Goal: Transaction & Acquisition: Purchase product/service

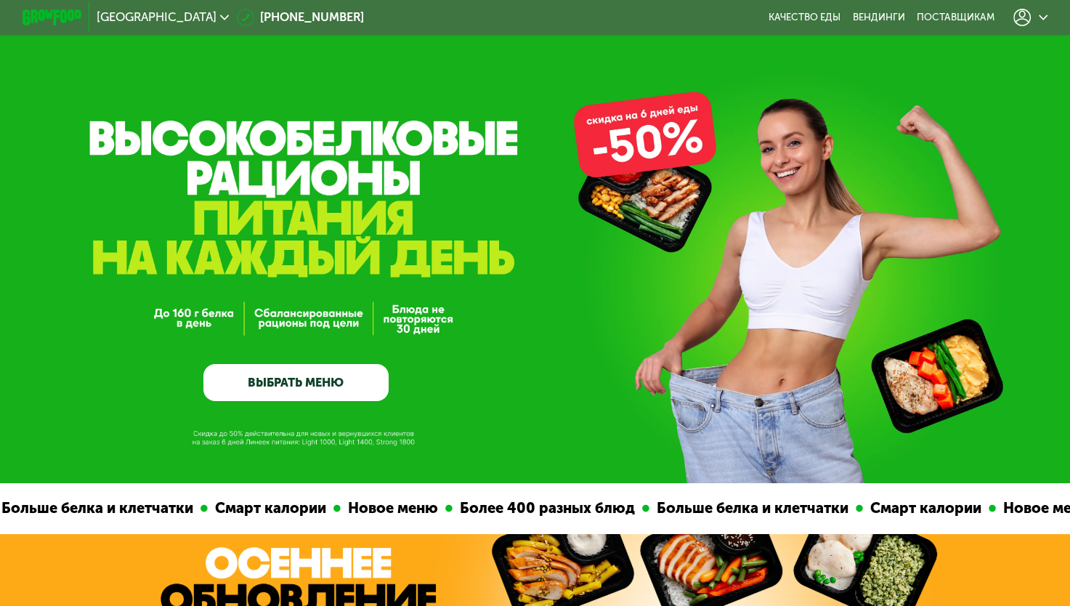
click at [341, 378] on link "ВЫБРАТЬ МЕНЮ" at bounding box center [295, 382] width 185 height 37
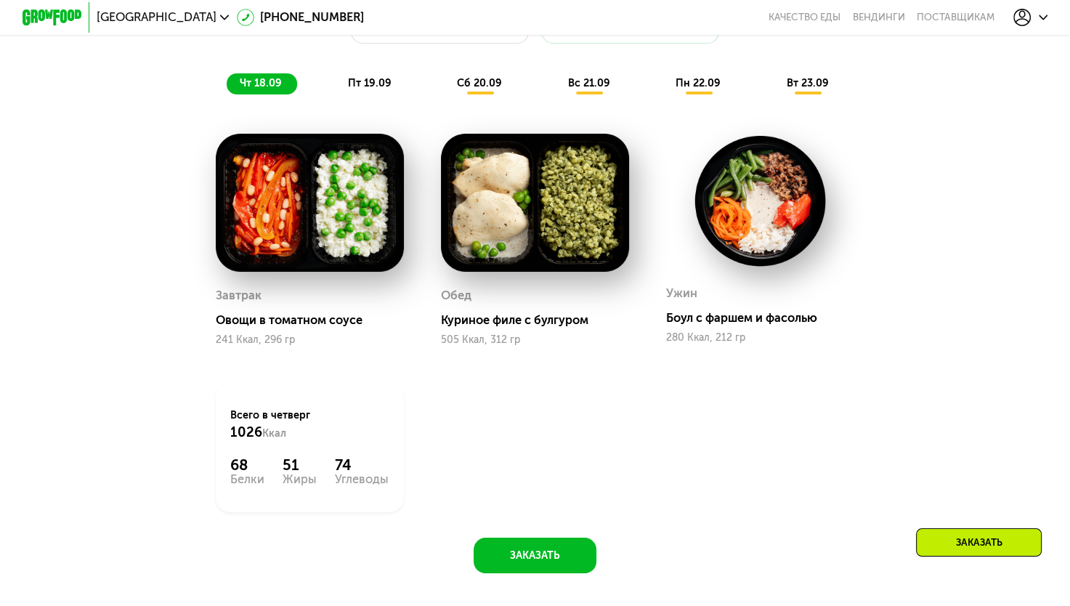
scroll to position [1238, 0]
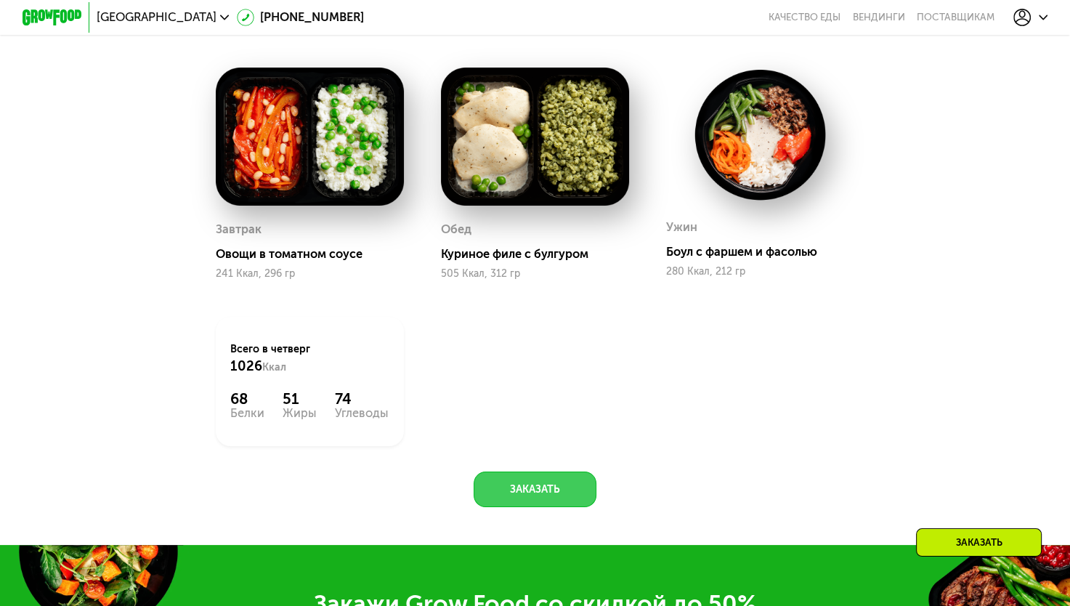
click at [515, 490] on button "Заказать" at bounding box center [535, 489] width 123 height 36
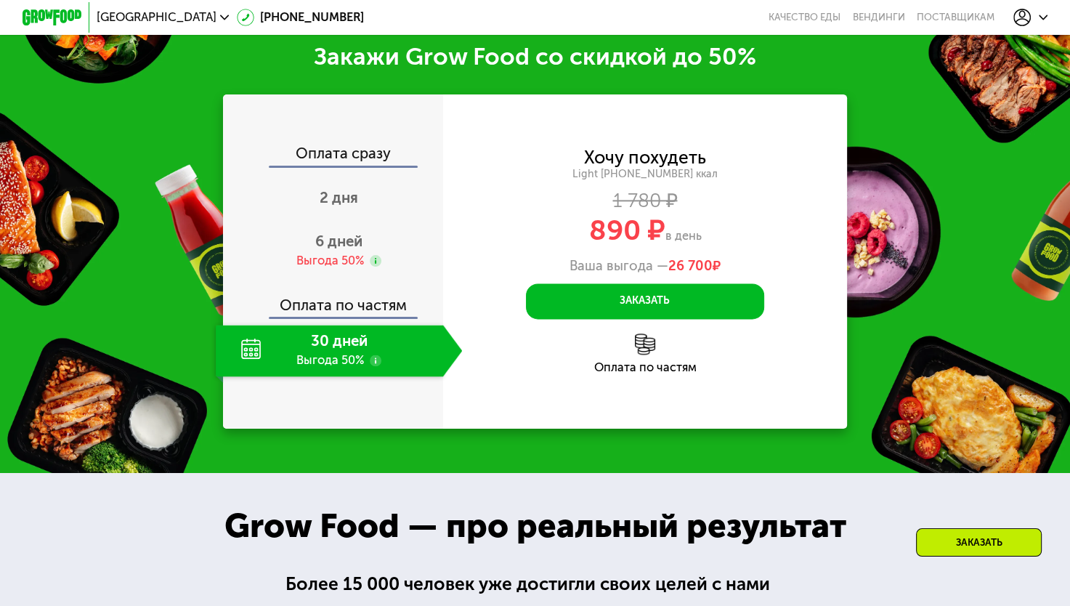
scroll to position [1795, 0]
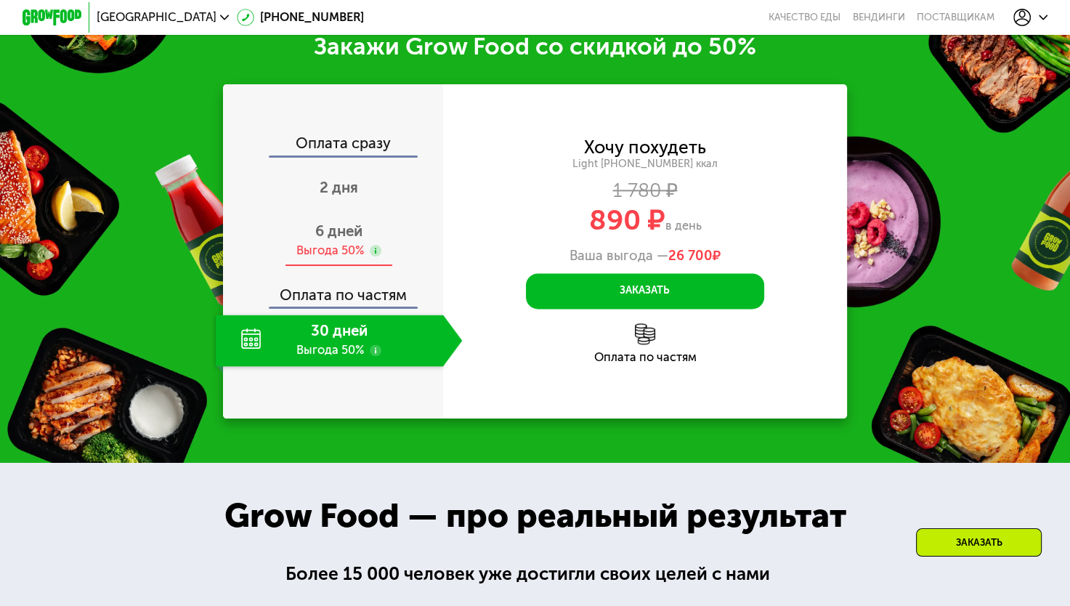
click at [362, 255] on div "6 дней Выгода 50%" at bounding box center [339, 241] width 247 height 52
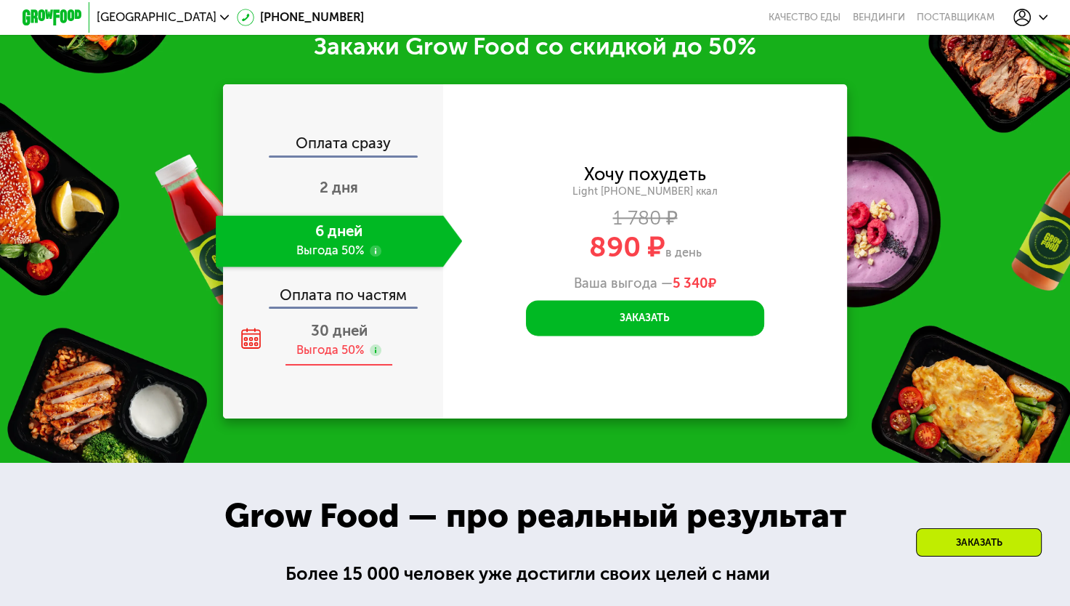
click at [376, 356] on use at bounding box center [376, 350] width 12 height 12
drag, startPoint x: 376, startPoint y: 370, endPoint x: 369, endPoint y: 364, distance: 9.8
click at [370, 356] on use at bounding box center [376, 350] width 12 height 12
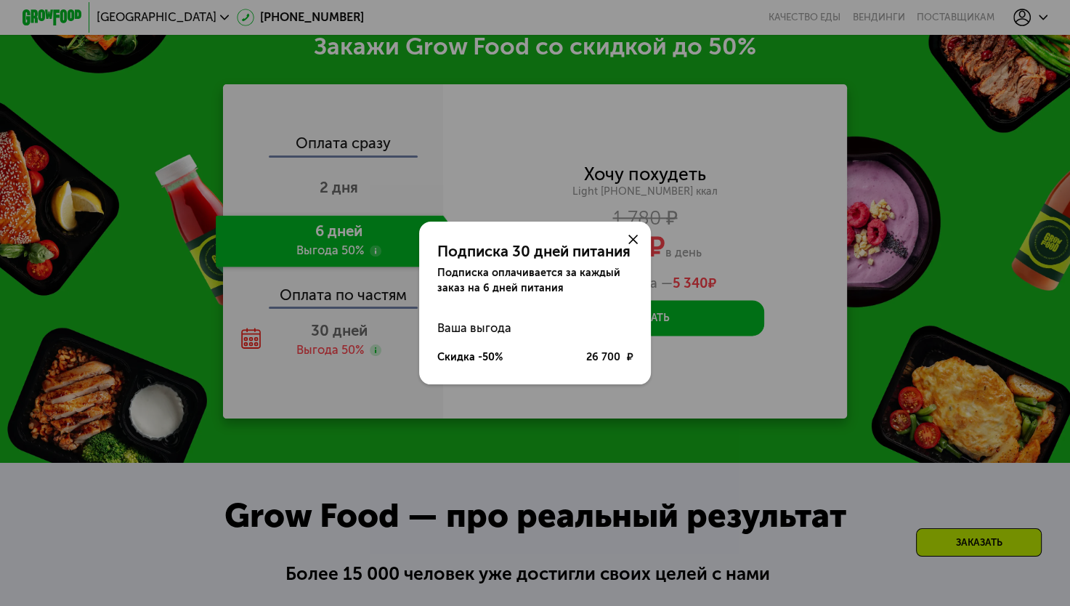
click at [633, 233] on div at bounding box center [633, 240] width 36 height 36
click at [630, 236] on div at bounding box center [633, 240] width 36 height 36
click at [630, 236] on use at bounding box center [632, 239] width 9 height 9
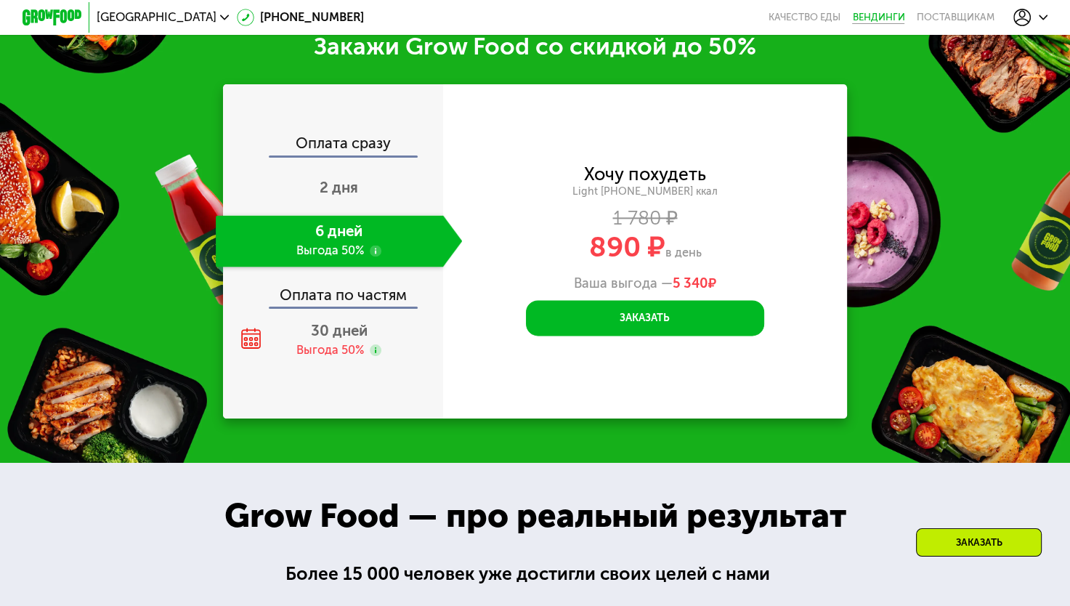
click at [872, 16] on link "Вендинги" at bounding box center [878, 18] width 52 height 12
click at [378, 356] on use at bounding box center [376, 350] width 12 height 12
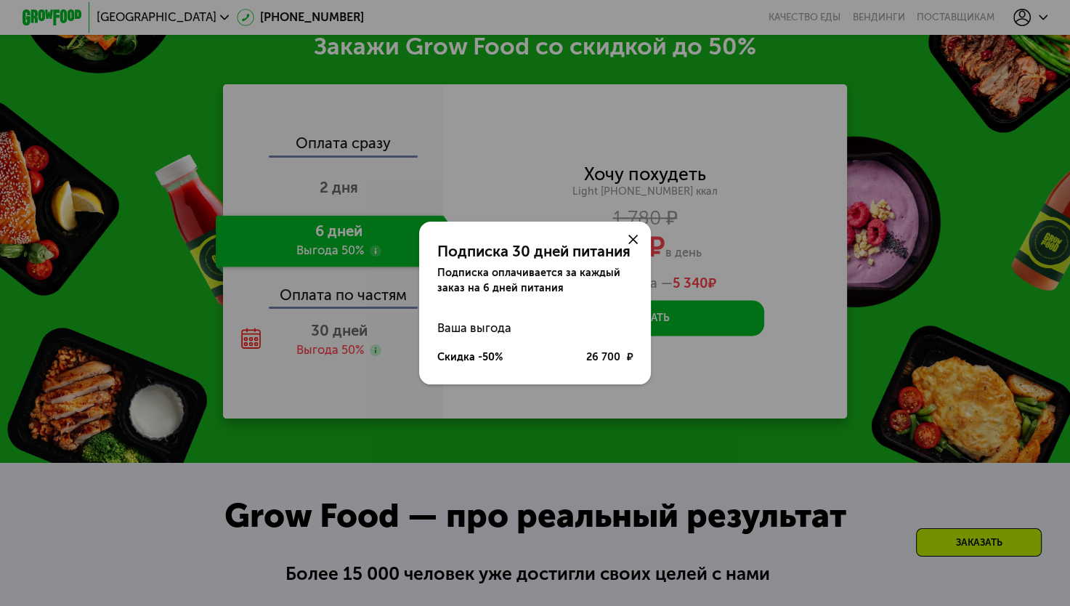
click at [630, 243] on use at bounding box center [632, 239] width 9 height 9
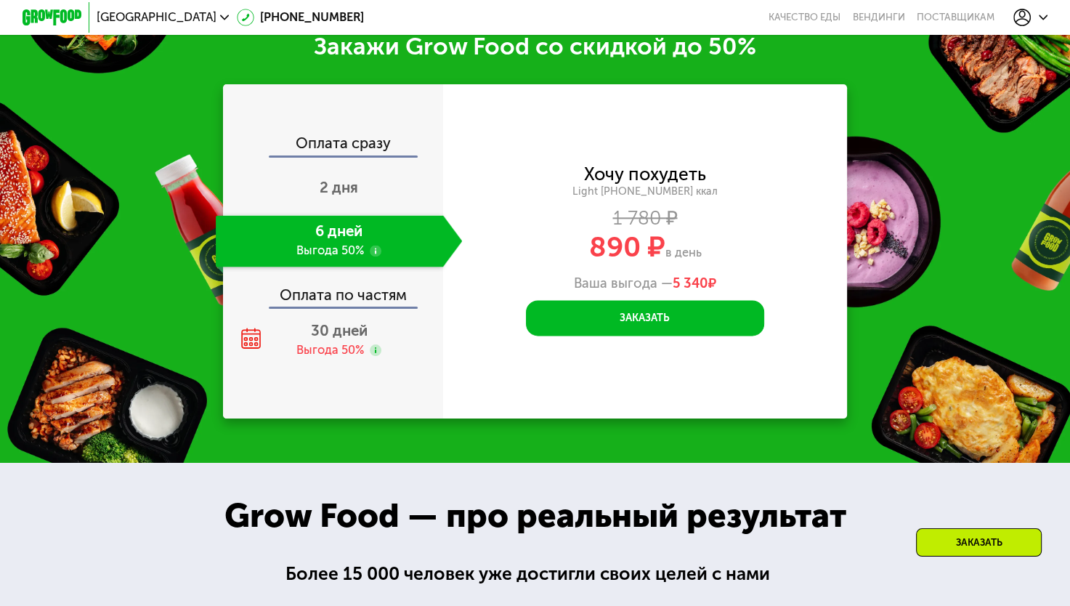
click at [373, 256] on use at bounding box center [376, 251] width 12 height 12
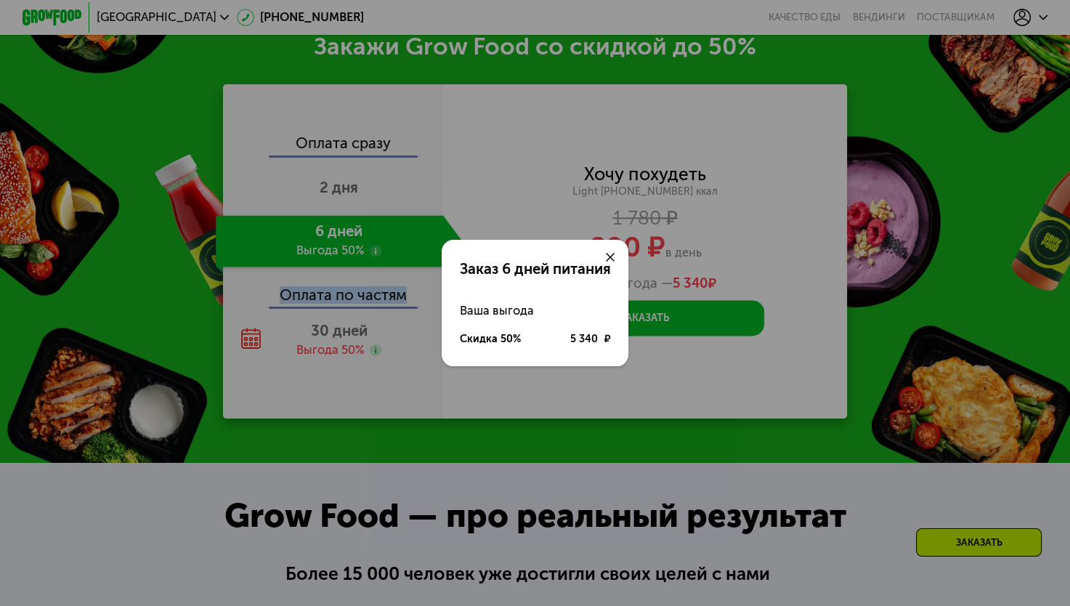
drag, startPoint x: 373, startPoint y: 265, endPoint x: 362, endPoint y: 317, distance: 53.3
click at [362, 317] on div "Заказ 6 дней питания Ваша выгода Скидка 50% 5 340 ₽" at bounding box center [535, 303] width 1070 height 606
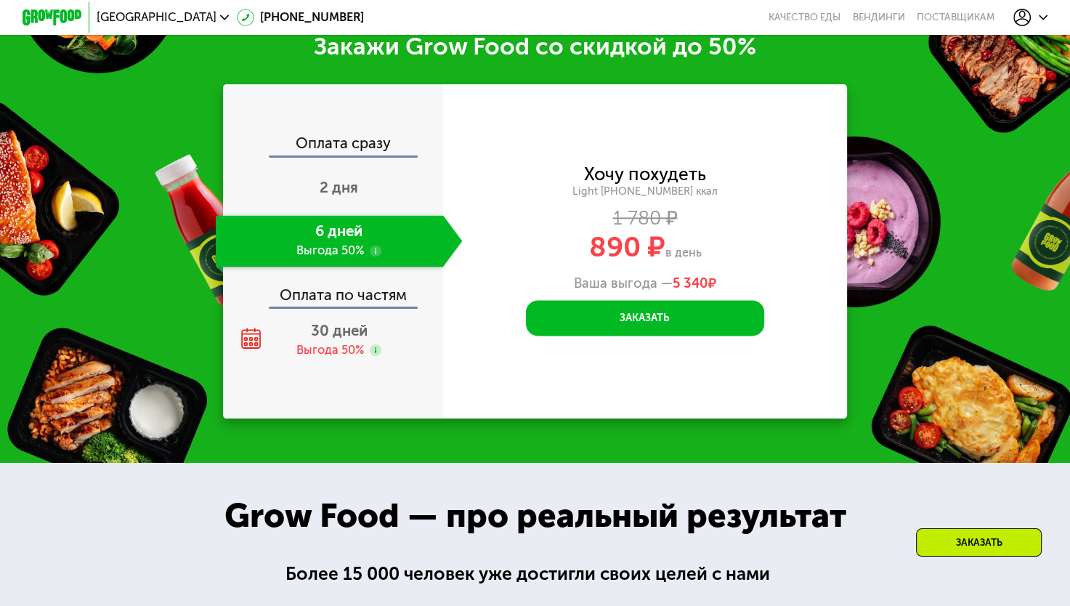
click at [392, 307] on div "Оплата по частям" at bounding box center [333, 289] width 219 height 34
click at [404, 193] on div "2 дня" at bounding box center [339, 189] width 247 height 52
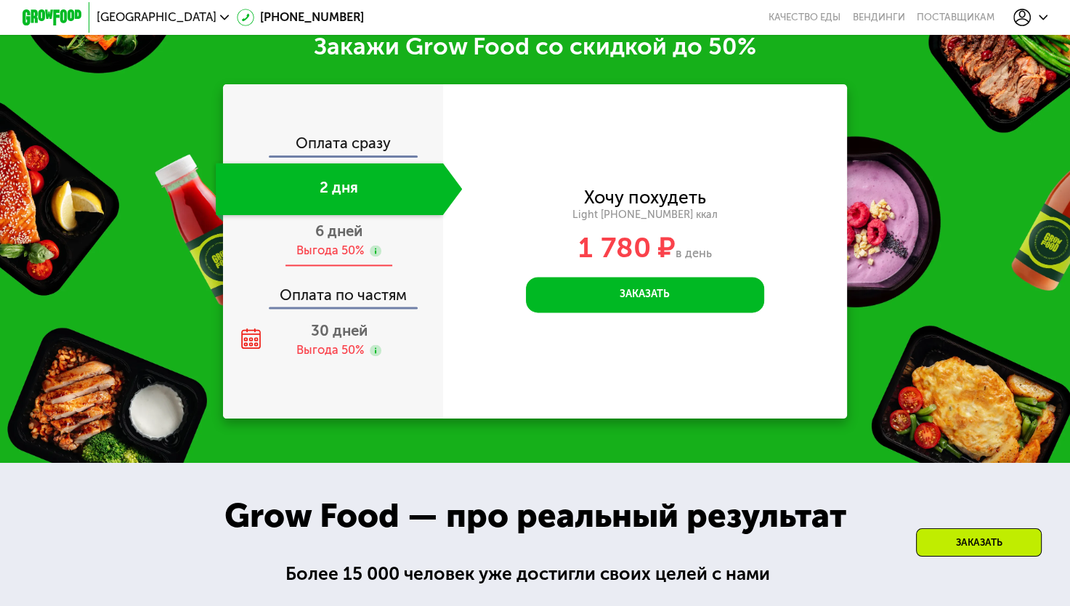
click at [392, 251] on div "6 дней Выгода 50%" at bounding box center [339, 241] width 247 height 52
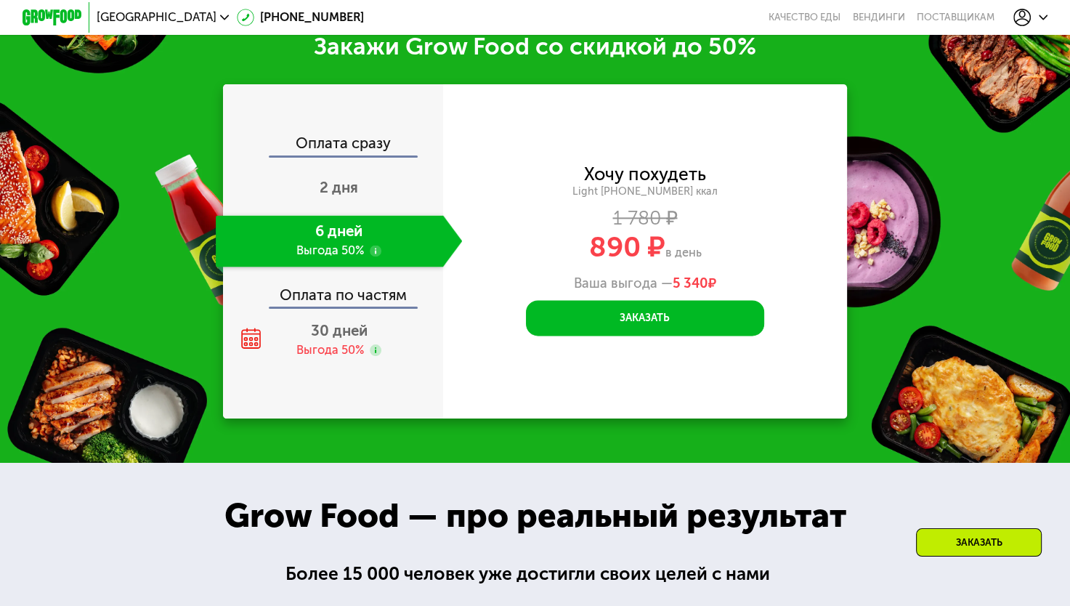
click at [378, 256] on use at bounding box center [376, 251] width 12 height 12
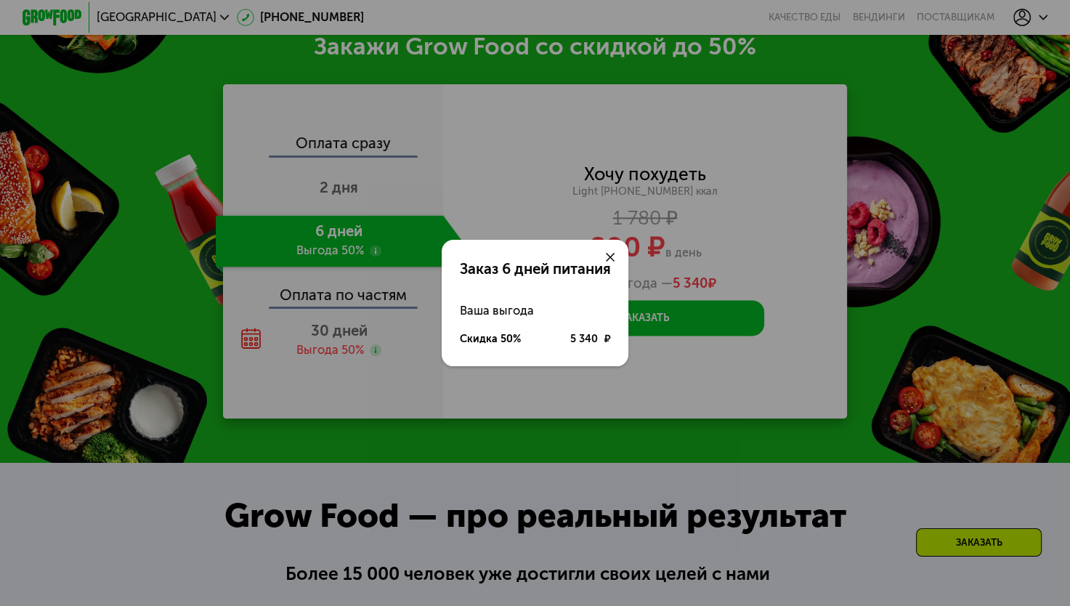
click at [610, 255] on use at bounding box center [610, 257] width 9 height 9
